Goal: Transaction & Acquisition: Purchase product/service

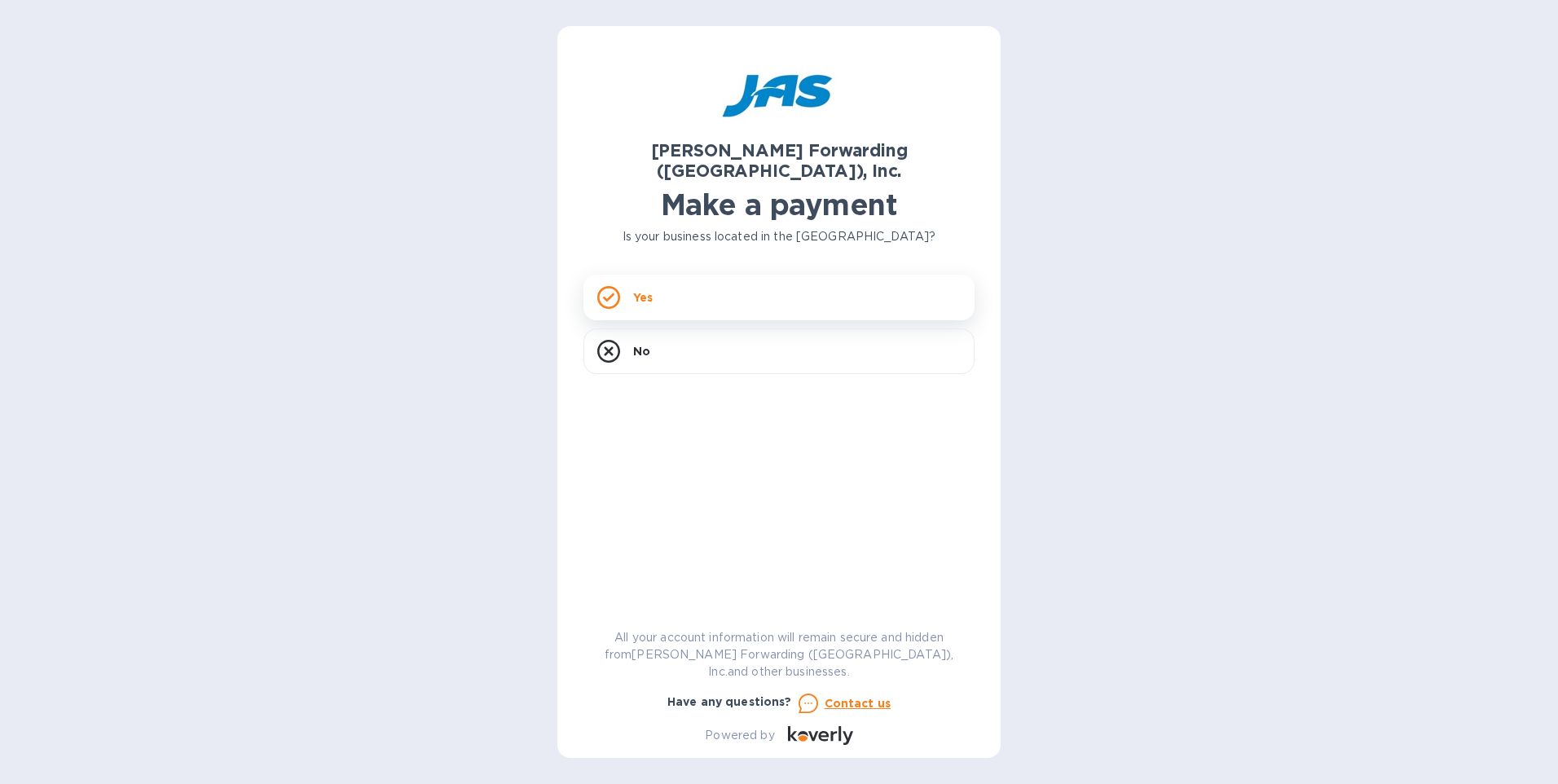
click at [708, 275] on div "Yes" at bounding box center [779, 297] width 392 height 45
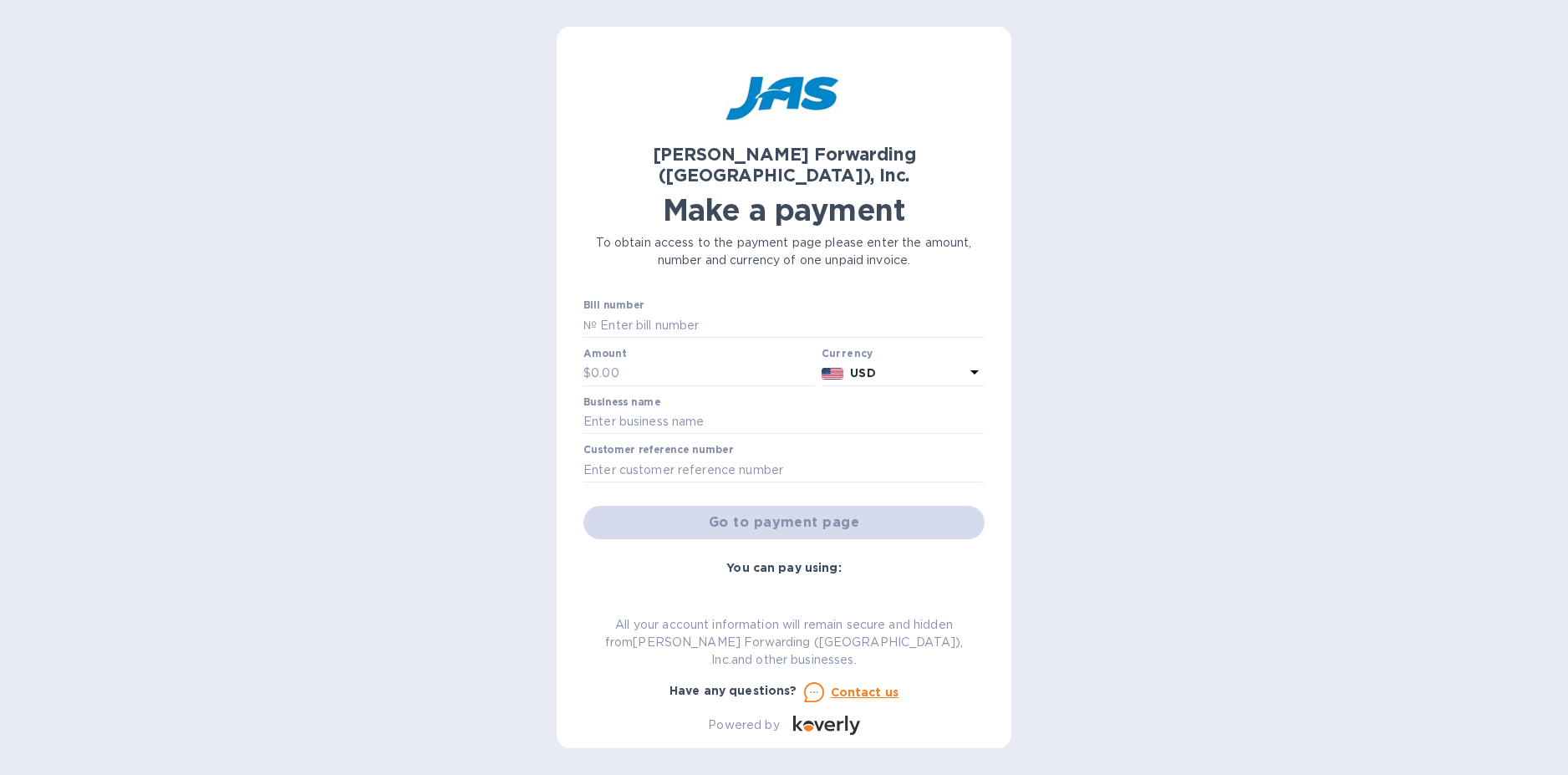
click at [1182, 304] on div "[PERSON_NAME] Forwarding ([GEOGRAPHIC_DATA]), Inc. Make a payment To obtain acc…" at bounding box center [784, 387] width 1568 height 775
click at [636, 313] on input "text" at bounding box center [790, 324] width 388 height 25
paste input "SFO503343978"
type input "SFO503343978"
click at [621, 361] on input "text" at bounding box center [703, 373] width 224 height 25
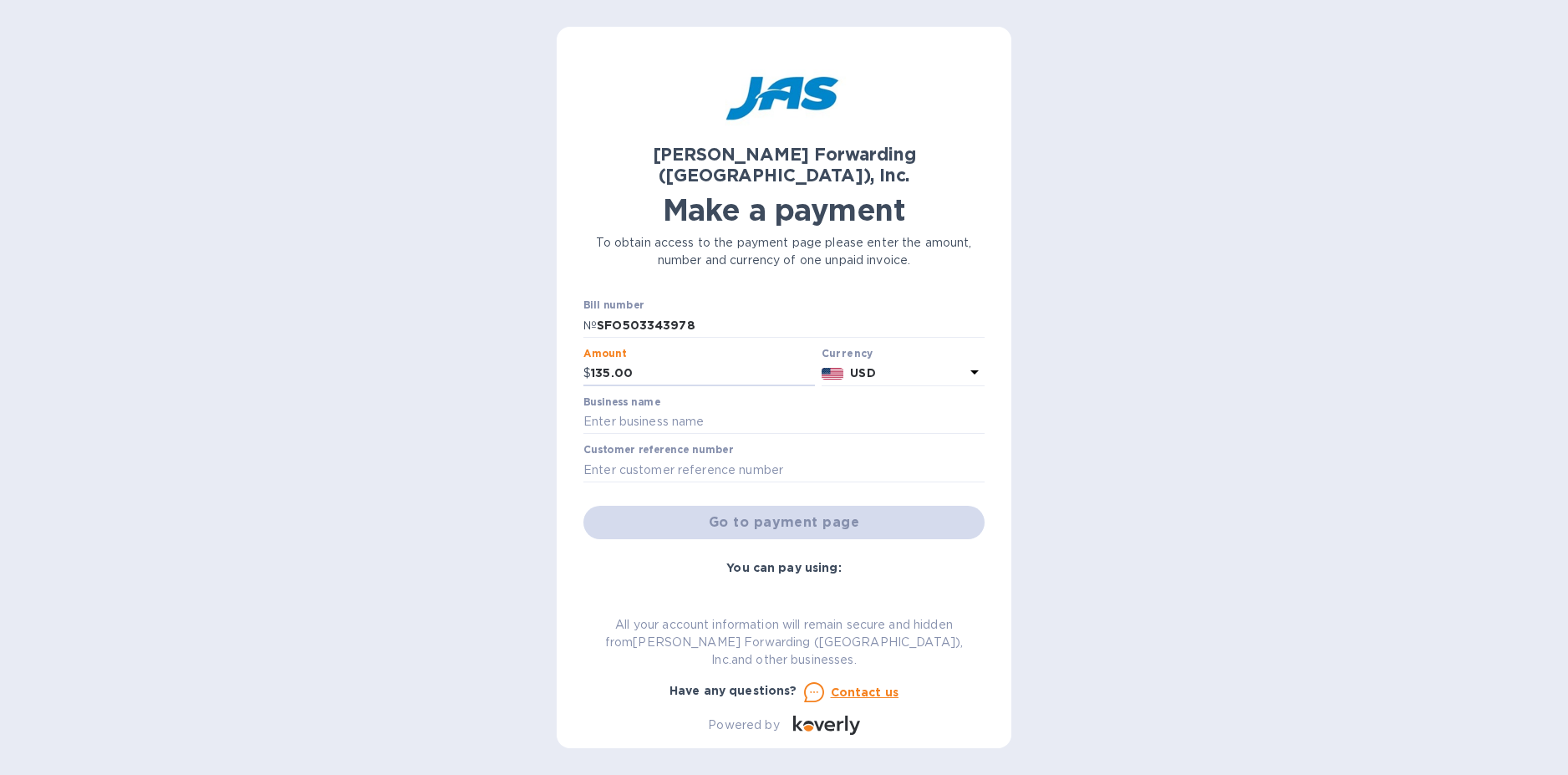
type input "135.00"
click at [843, 253] on div "[PERSON_NAME] Forwarding ([GEOGRAPHIC_DATA]), Inc. Make a payment To obtain acc…" at bounding box center [784, 394] width 402 height 682
click at [672, 410] on input "text" at bounding box center [784, 422] width 402 height 25
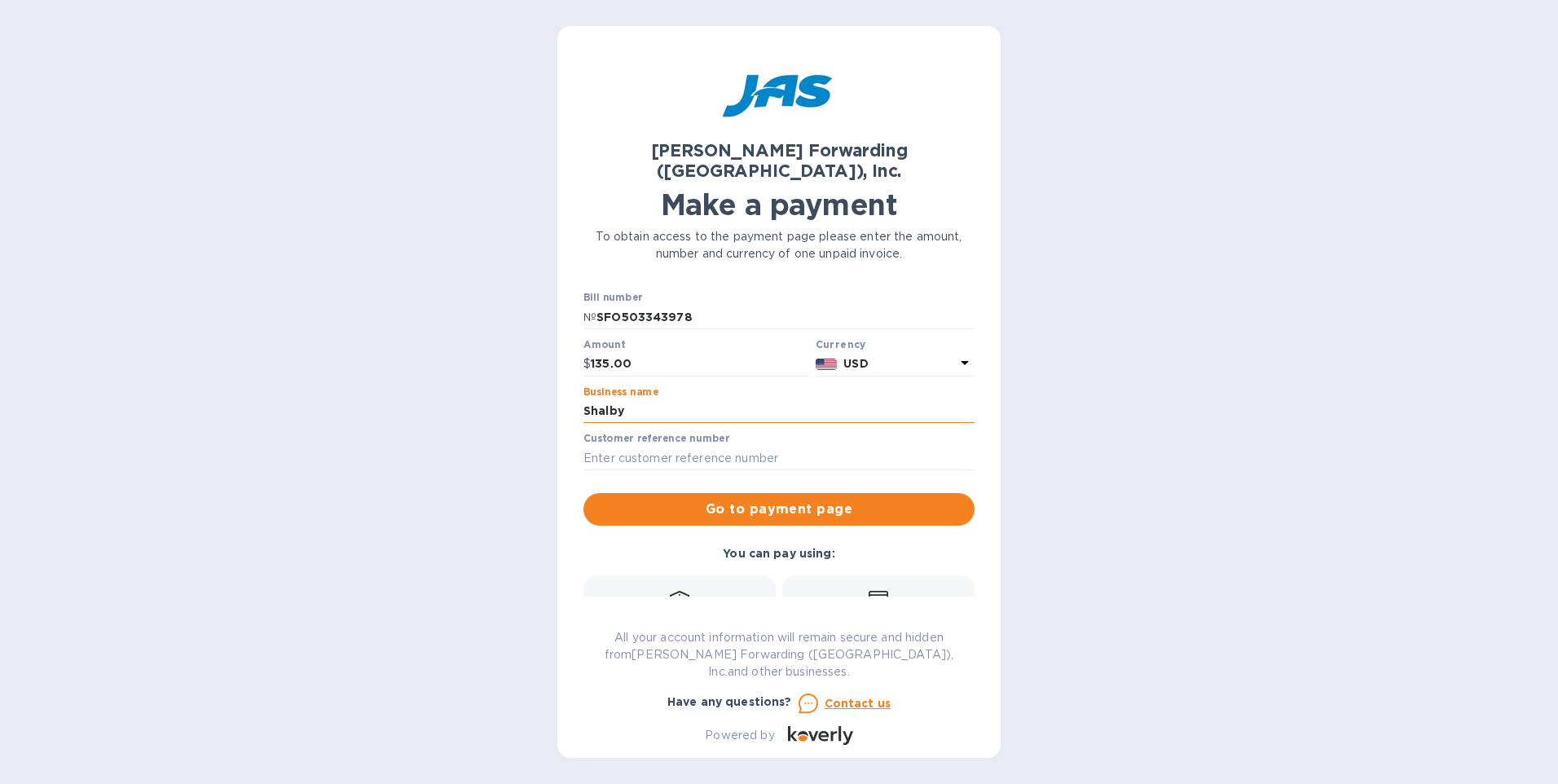
type input "Shalby Advanced Technologies"
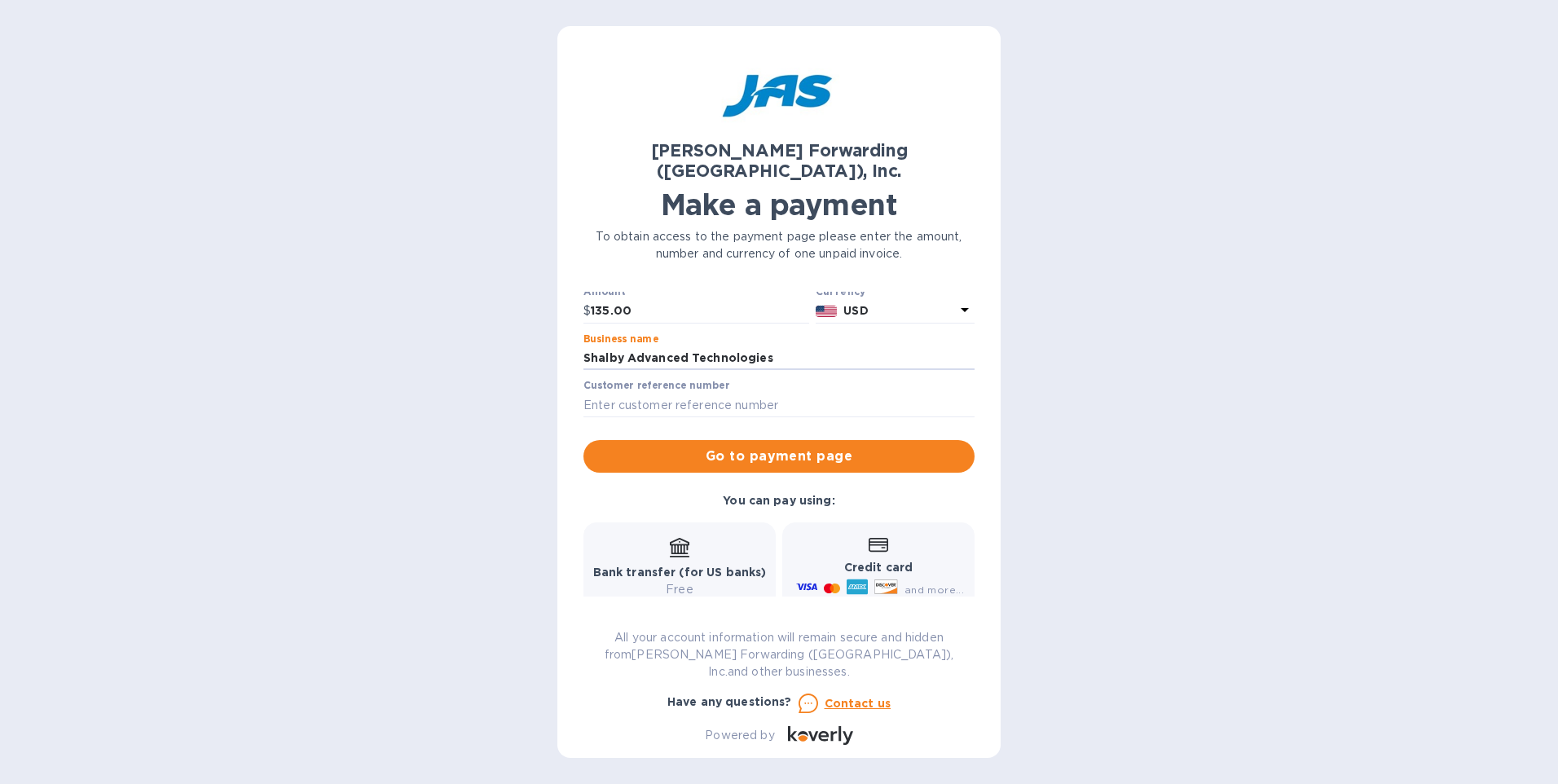
scroll to position [81, 0]
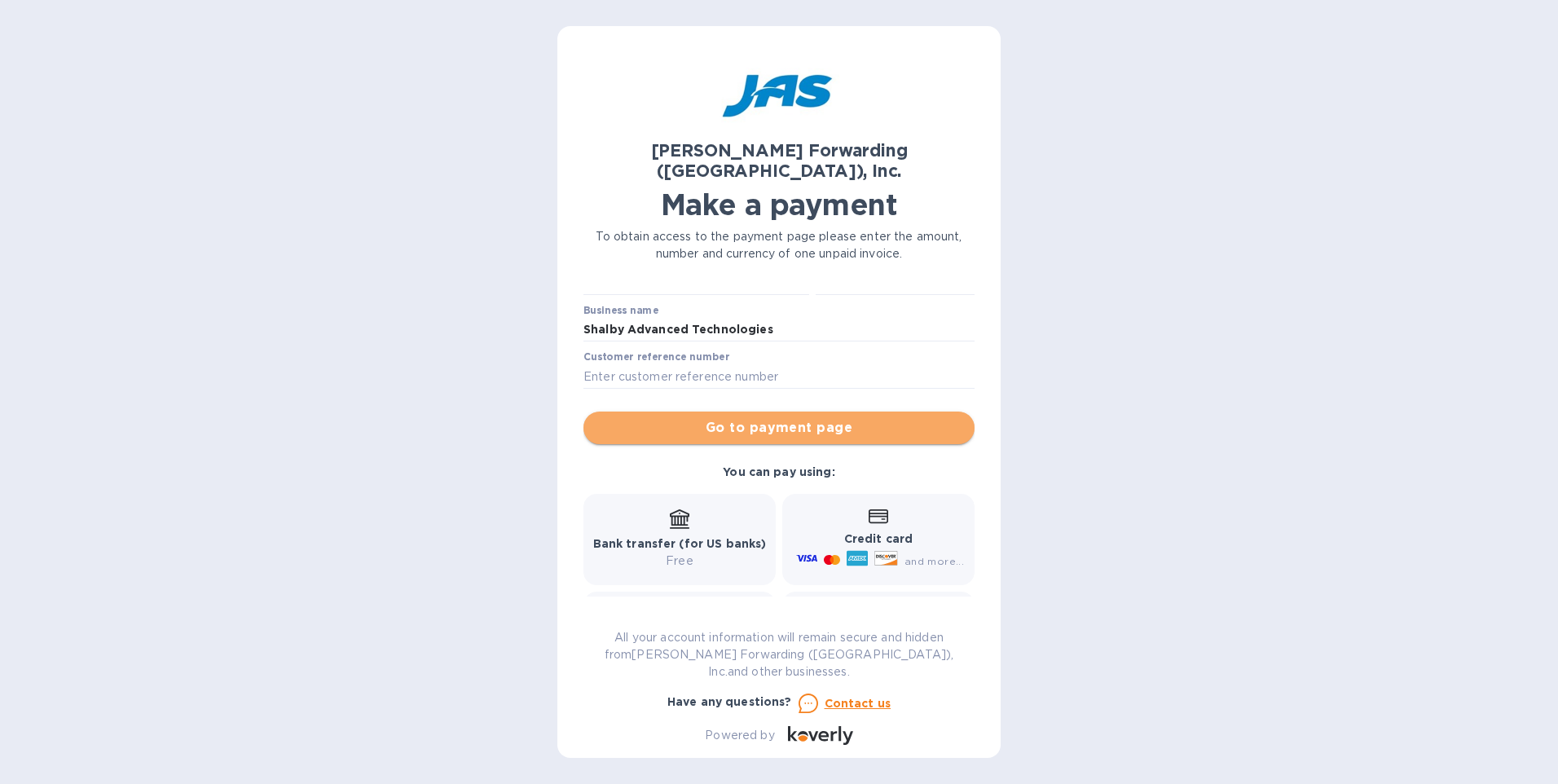
click at [789, 418] on span "Go to payment page" at bounding box center [779, 427] width 366 height 19
